Goal: Information Seeking & Learning: Learn about a topic

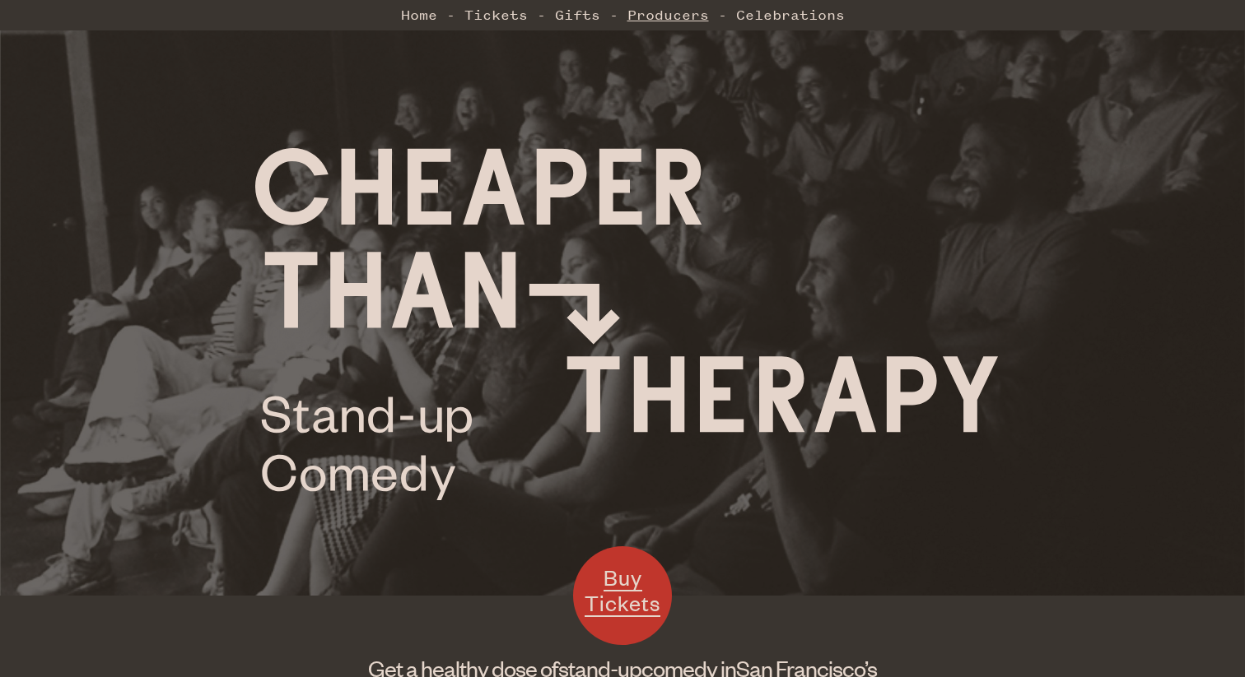
click at [683, 21] on link "Producers" at bounding box center [667, 14] width 81 height 33
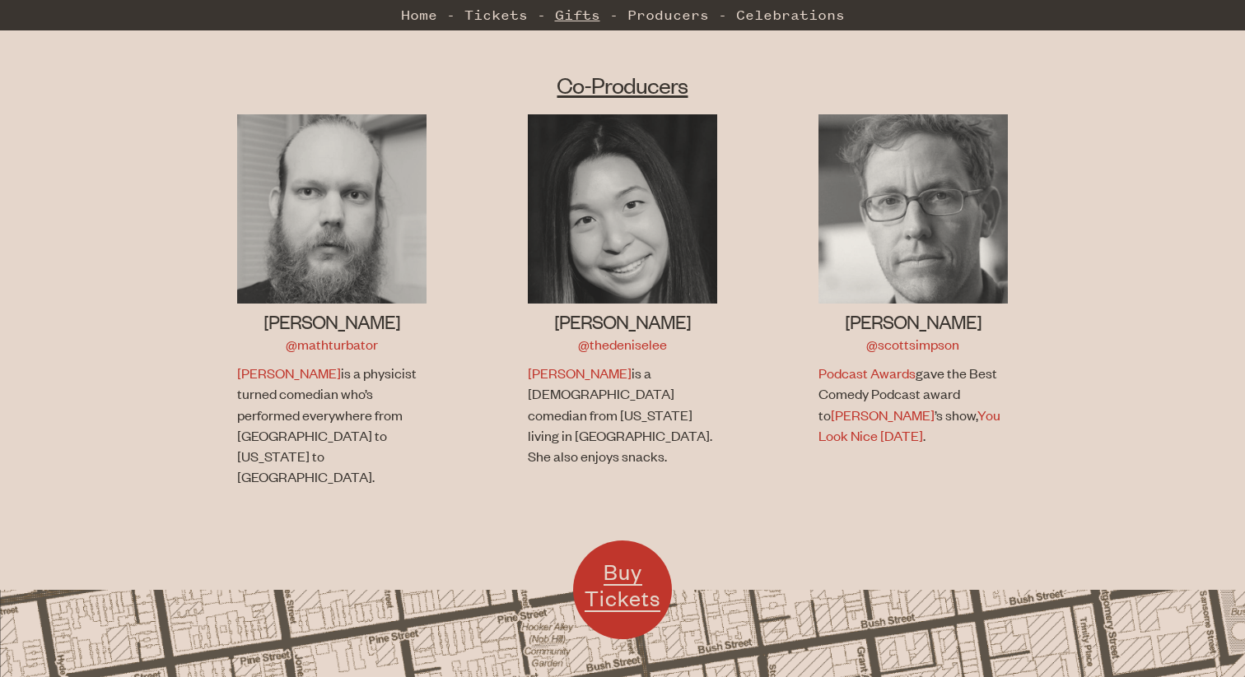
click at [570, 5] on link "Gifts" at bounding box center [577, 14] width 45 height 33
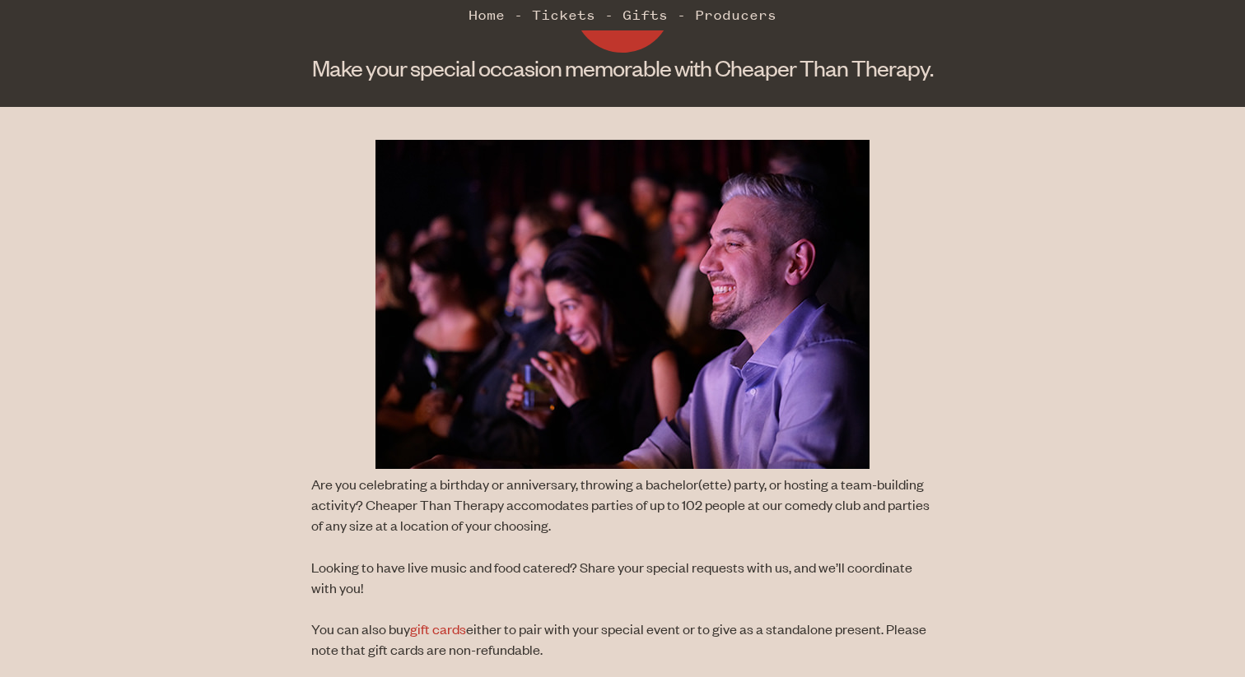
scroll to position [356, 0]
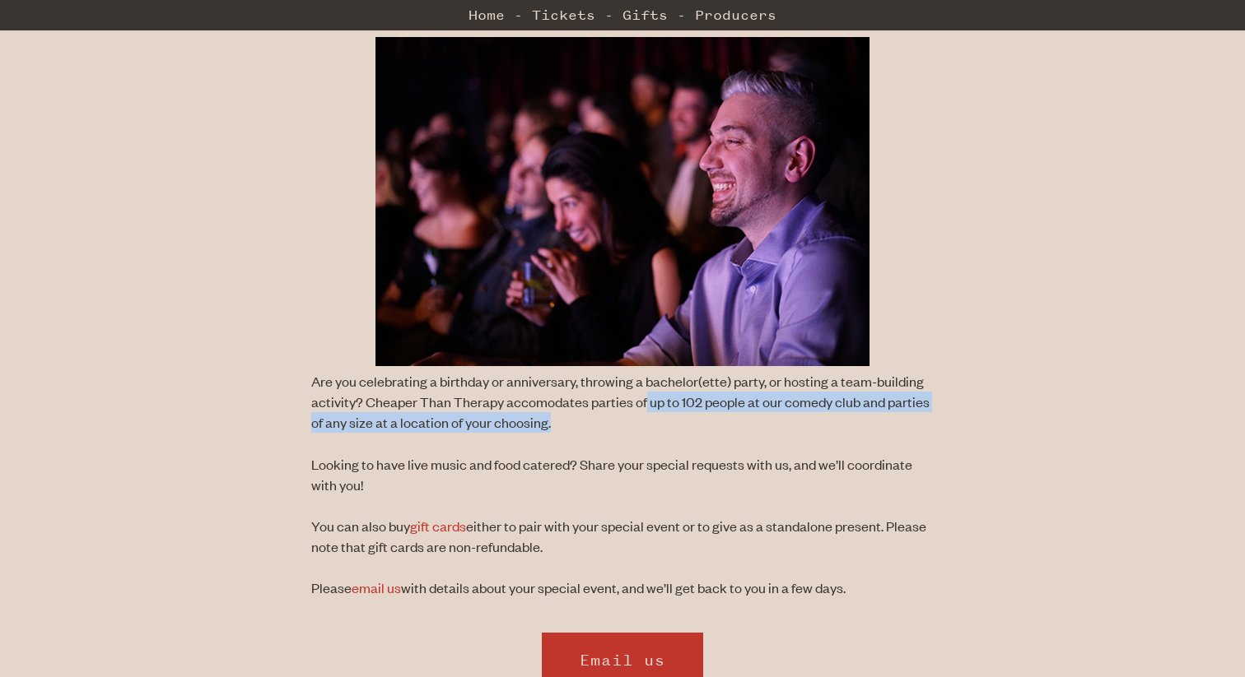
drag, startPoint x: 644, startPoint y: 393, endPoint x: 662, endPoint y: 420, distance: 32.0
click at [662, 420] on p "Are you celebrating a birthday or anniversary, throwing a bachelor(ette) party,…" at bounding box center [622, 402] width 622 height 63
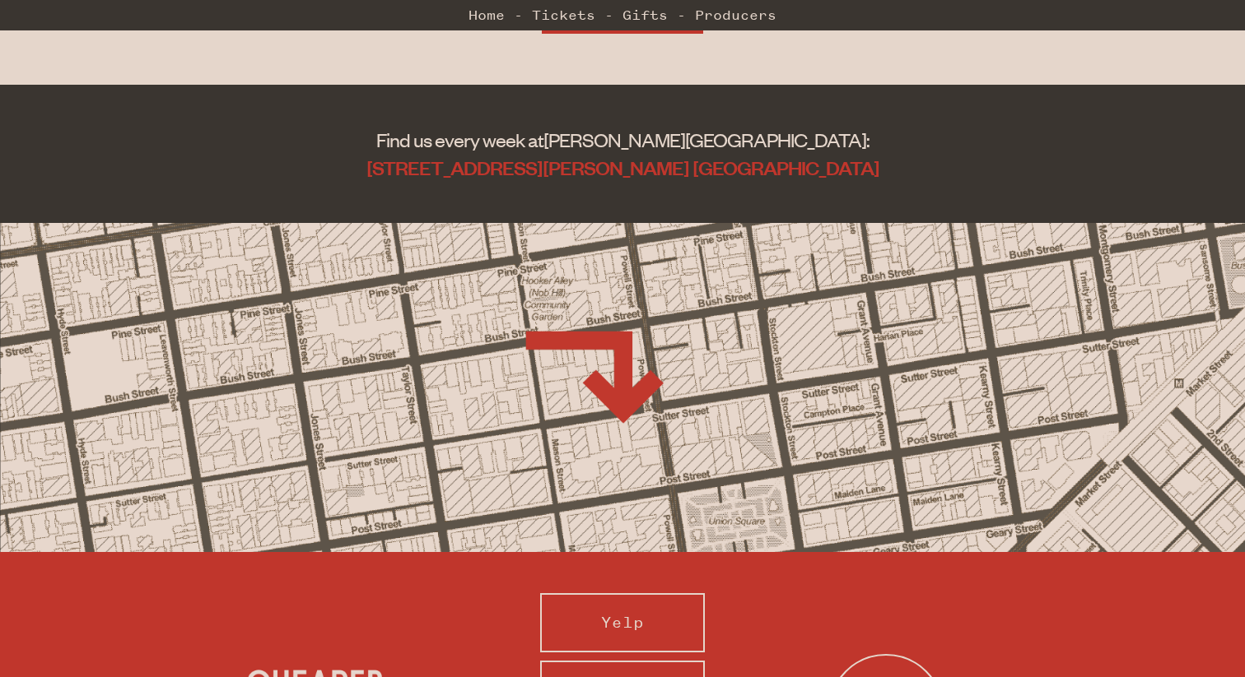
scroll to position [1291, 0]
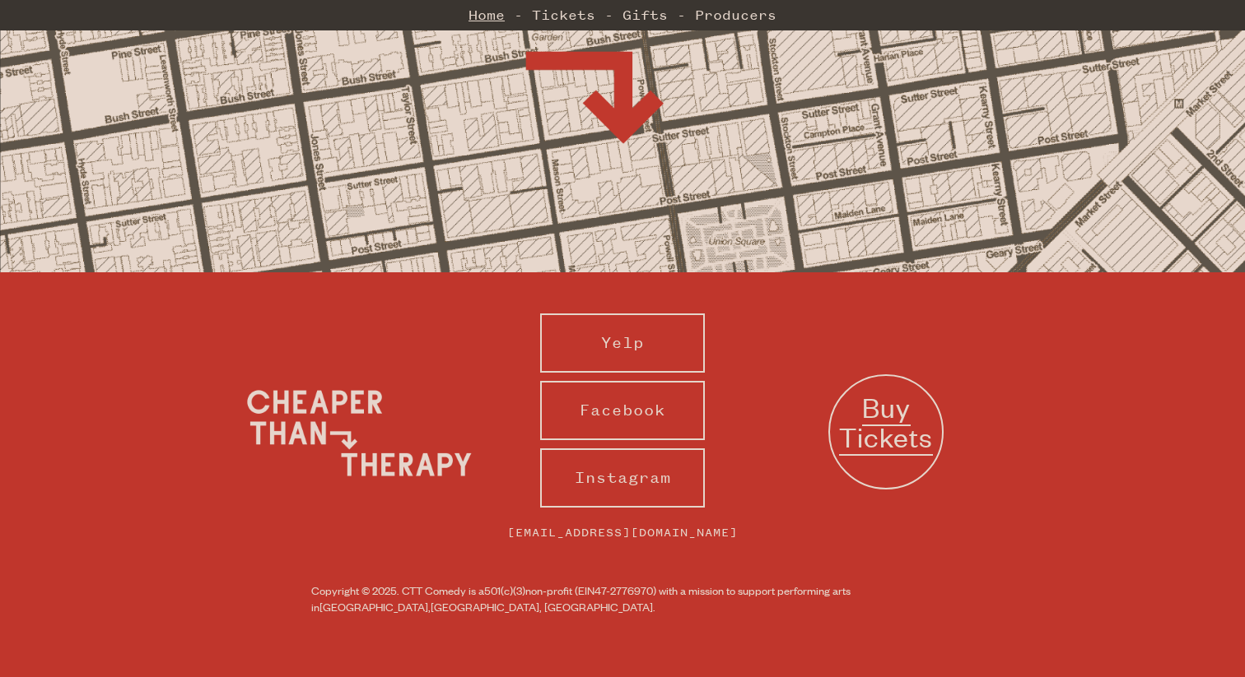
click at [482, 5] on link "Home" at bounding box center [486, 14] width 36 height 33
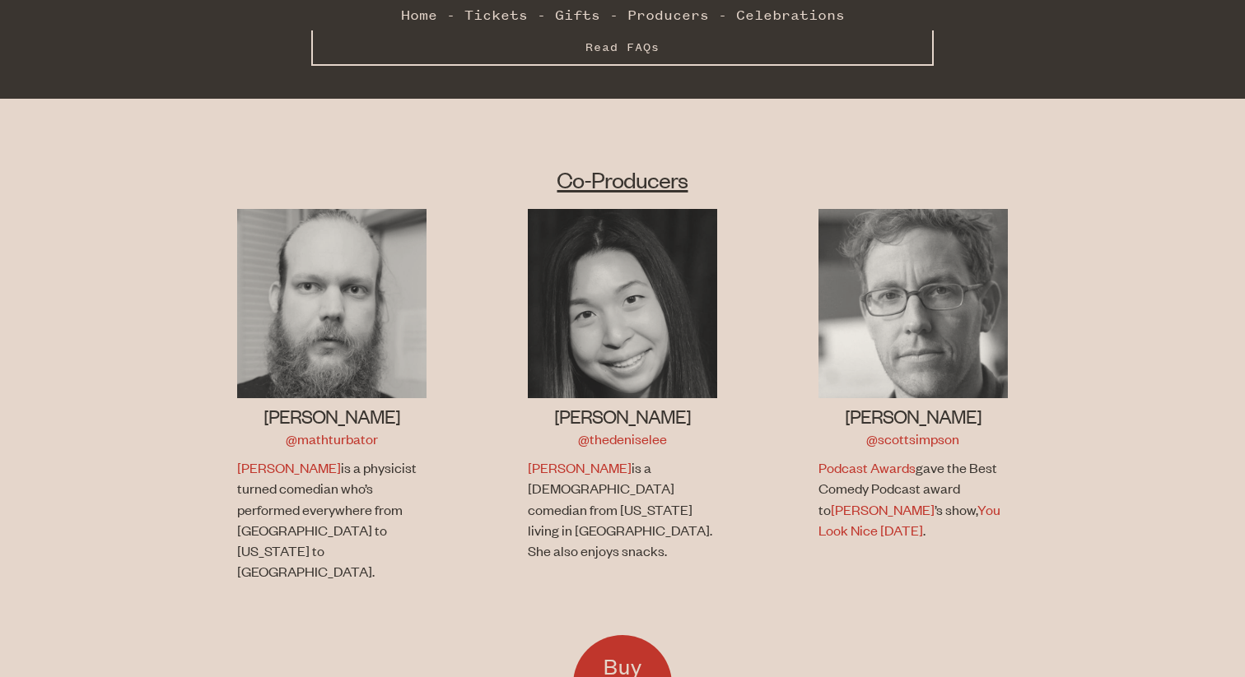
scroll to position [890, 0]
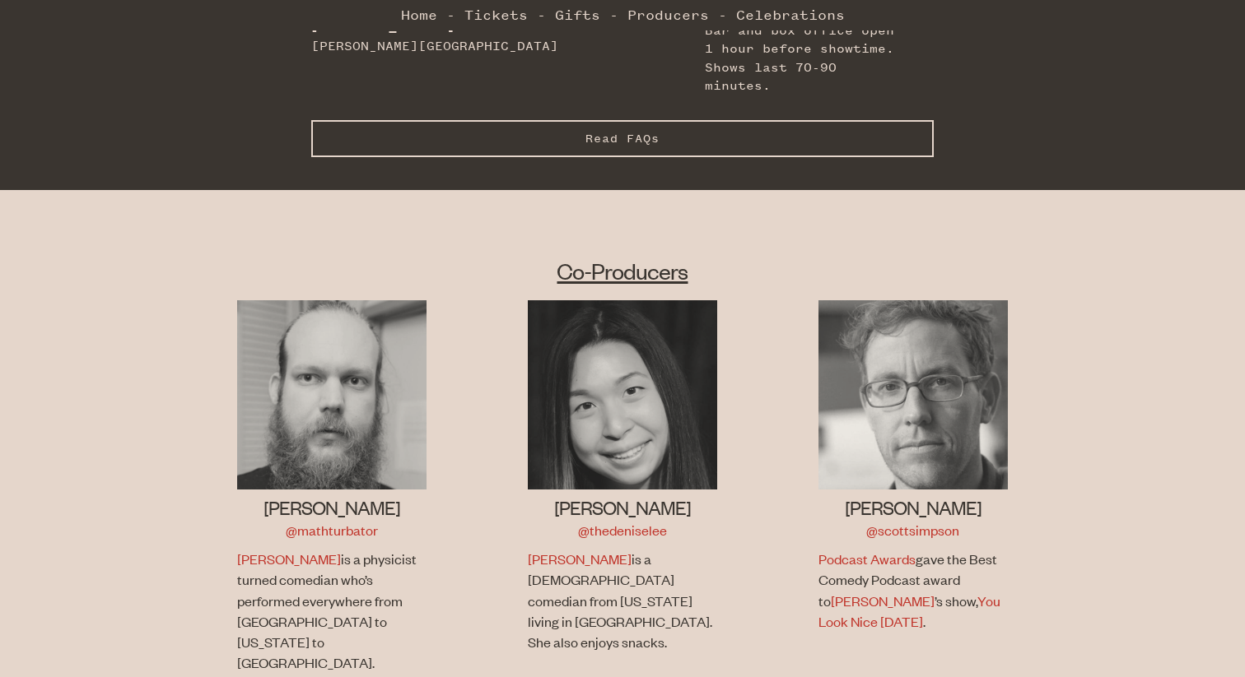
click at [585, 120] on button "Read FAQs Hide FAQs" at bounding box center [622, 138] width 622 height 37
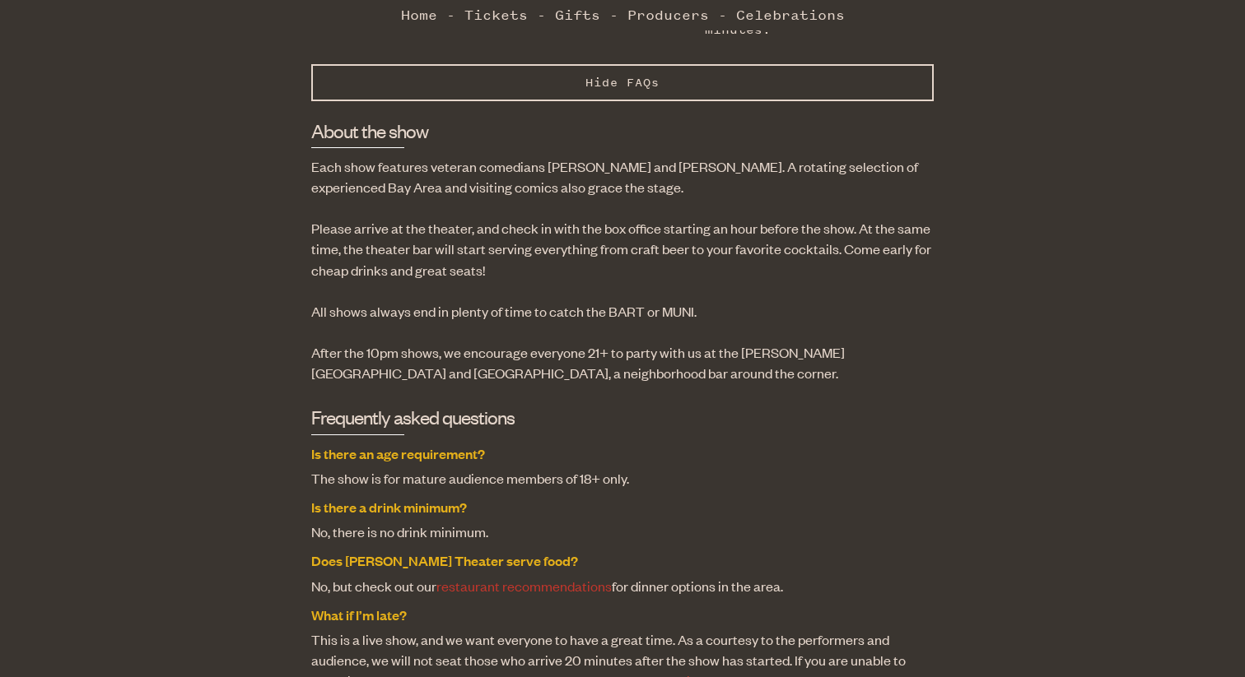
scroll to position [952, 0]
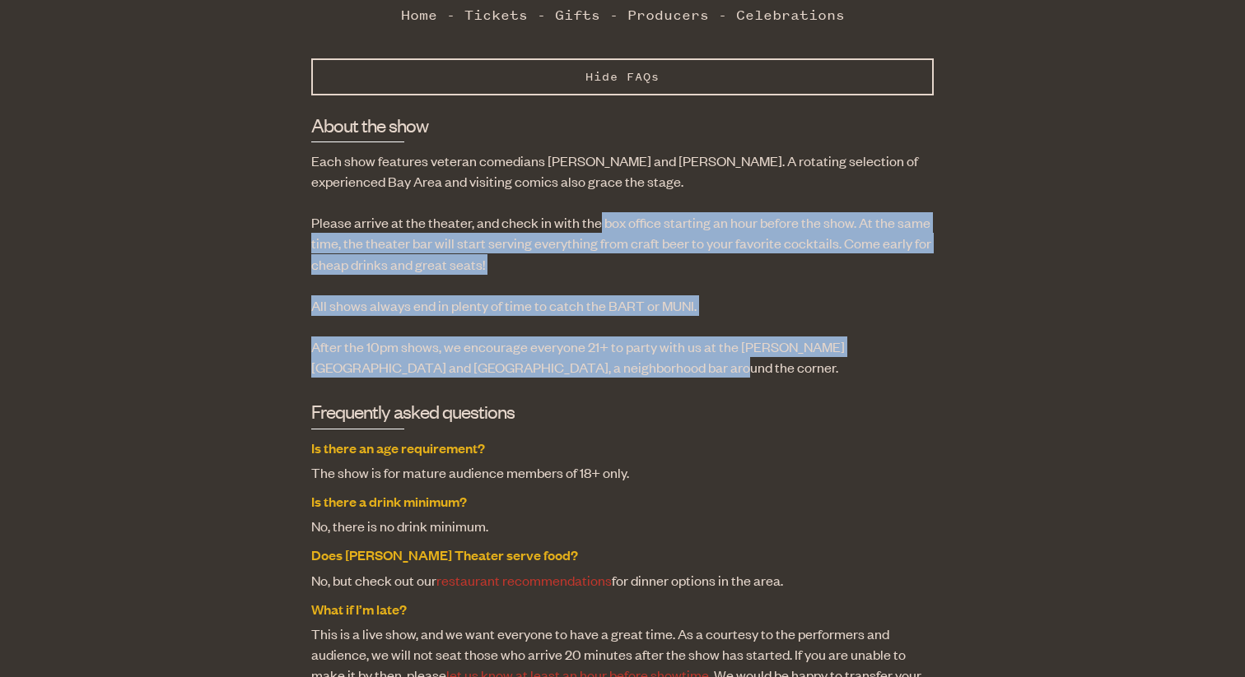
drag, startPoint x: 595, startPoint y: 184, endPoint x: 623, endPoint y: 323, distance: 141.9
click at [623, 323] on div "About the show Each show features veteran comedians Jon Allen and Scott Simpson…" at bounding box center [622, 648] width 622 height 1073
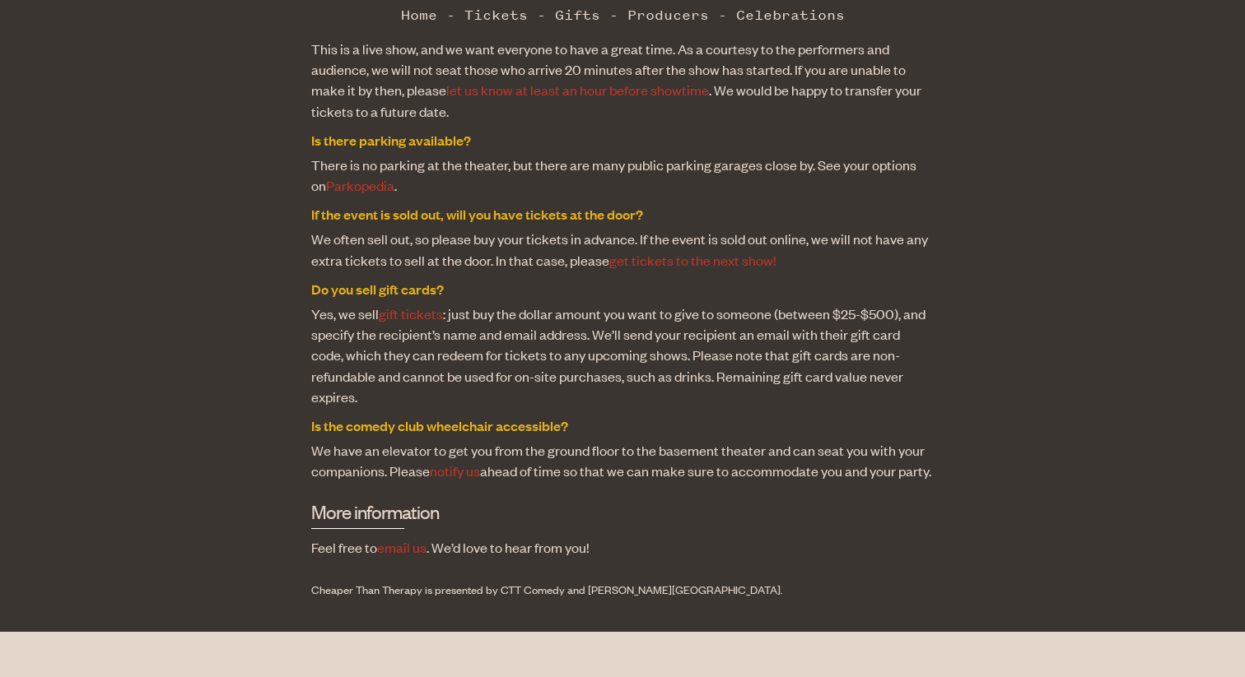
scroll to position [1543, 0]
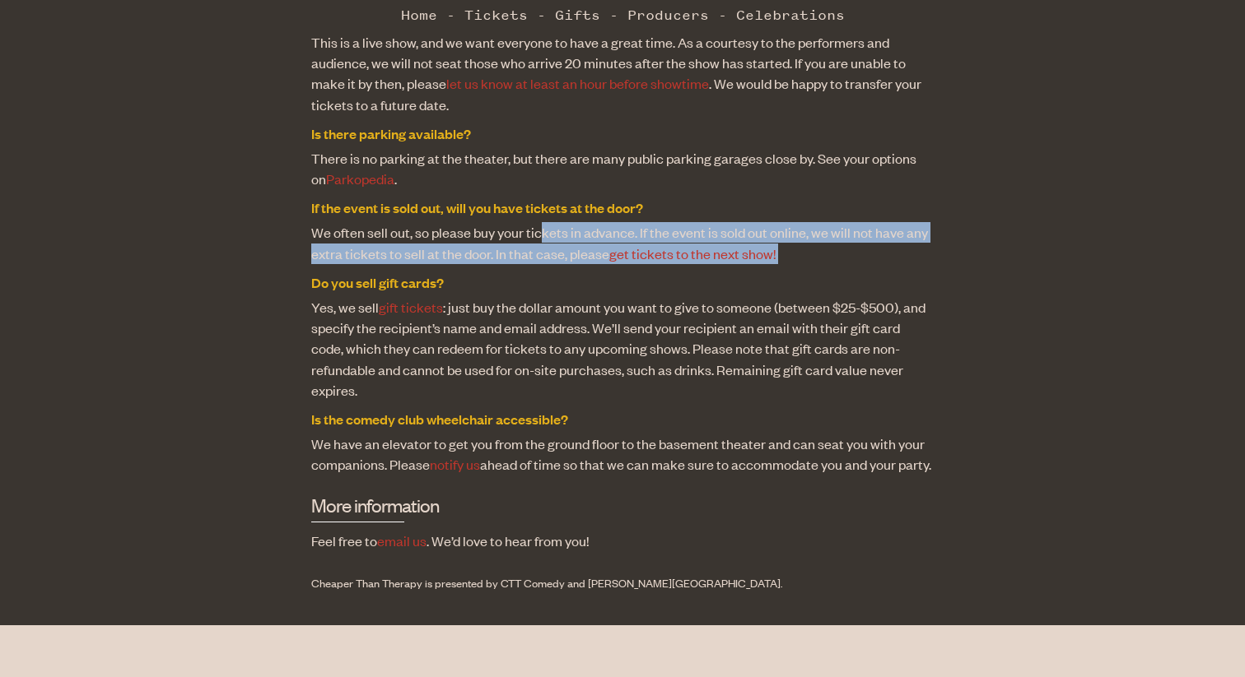
drag, startPoint x: 537, startPoint y: 191, endPoint x: 551, endPoint y: 230, distance: 40.9
click at [551, 230] on dl "Is there an age requirement? The show is for mature audience members of 18+ onl…" at bounding box center [622, 161] width 622 height 630
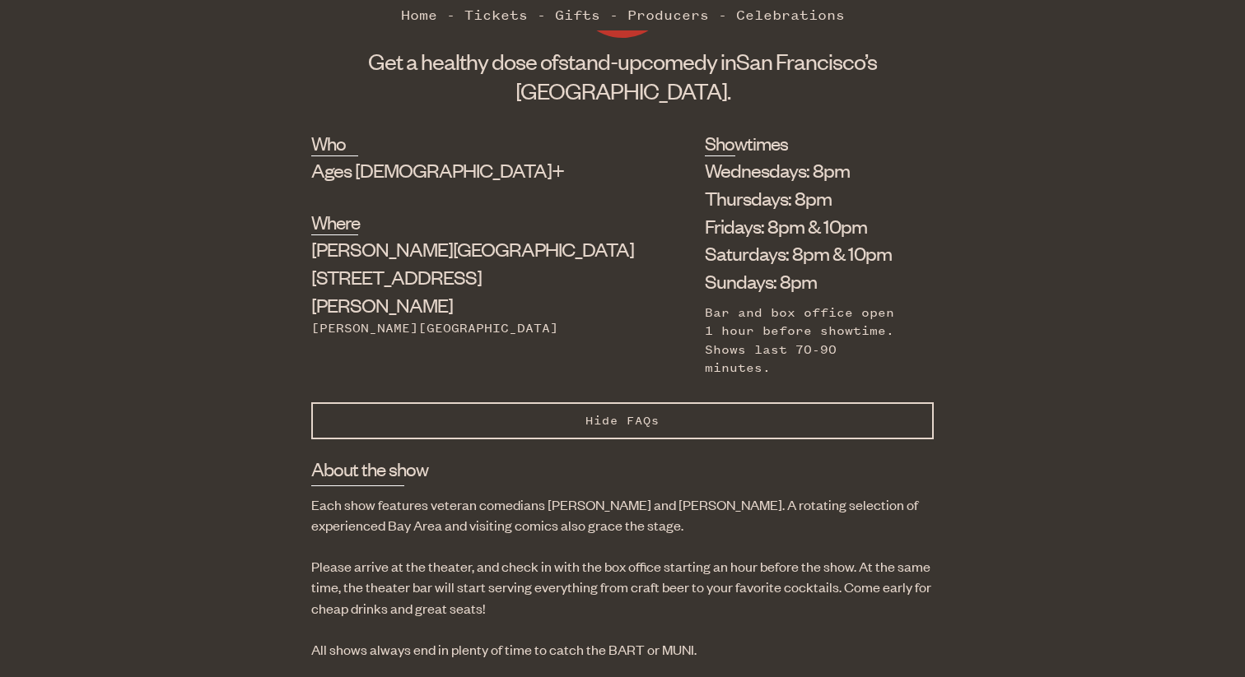
scroll to position [0, 0]
